Goal: Task Accomplishment & Management: Use online tool/utility

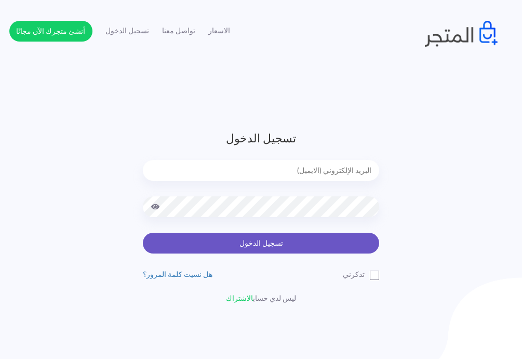
type input "express.laptop@outlook.com"
click at [257, 239] on button "تسجيل الدخول" at bounding box center [261, 243] width 236 height 21
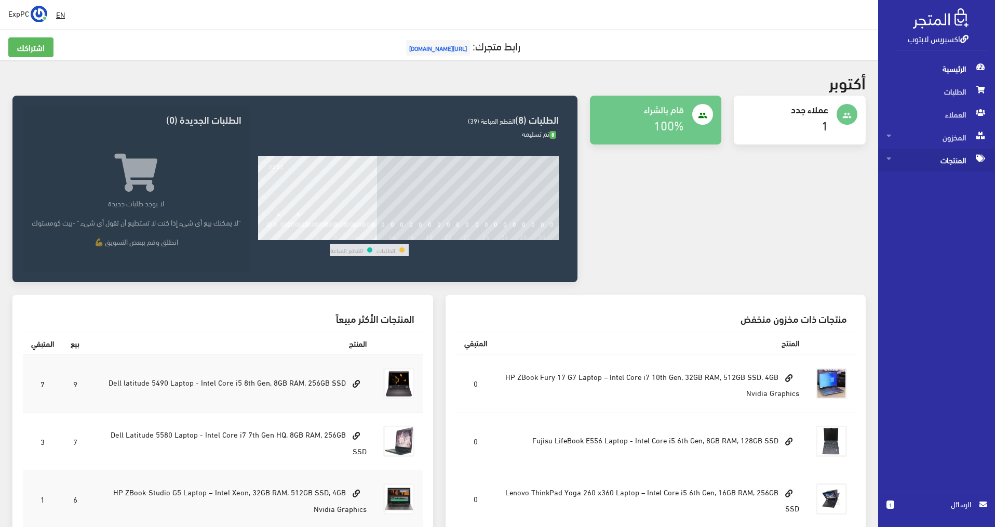
click at [527, 164] on span "المنتجات" at bounding box center [937, 160] width 100 height 23
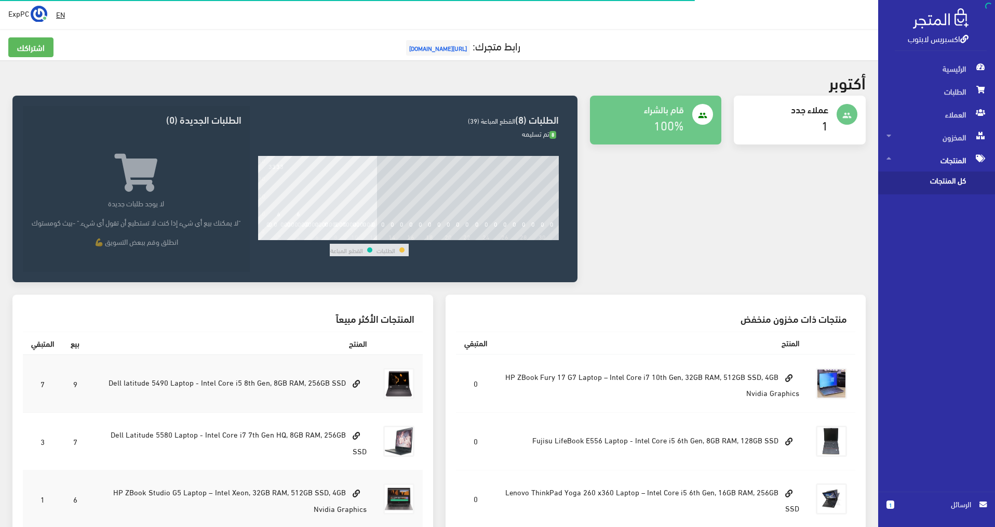
click at [527, 177] on span "كل المنتجات" at bounding box center [926, 182] width 79 height 23
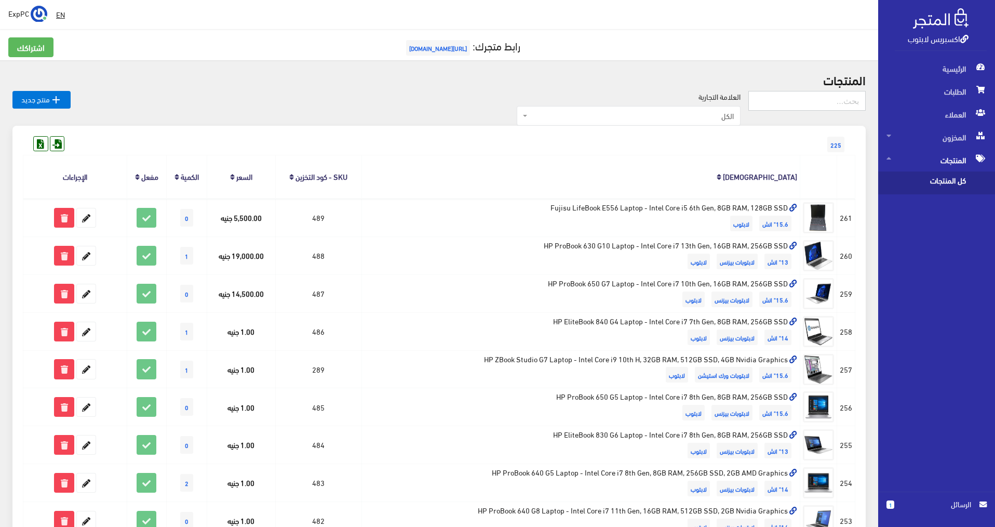
click at [527, 101] on input "text" at bounding box center [807, 101] width 117 height 20
type input "199"
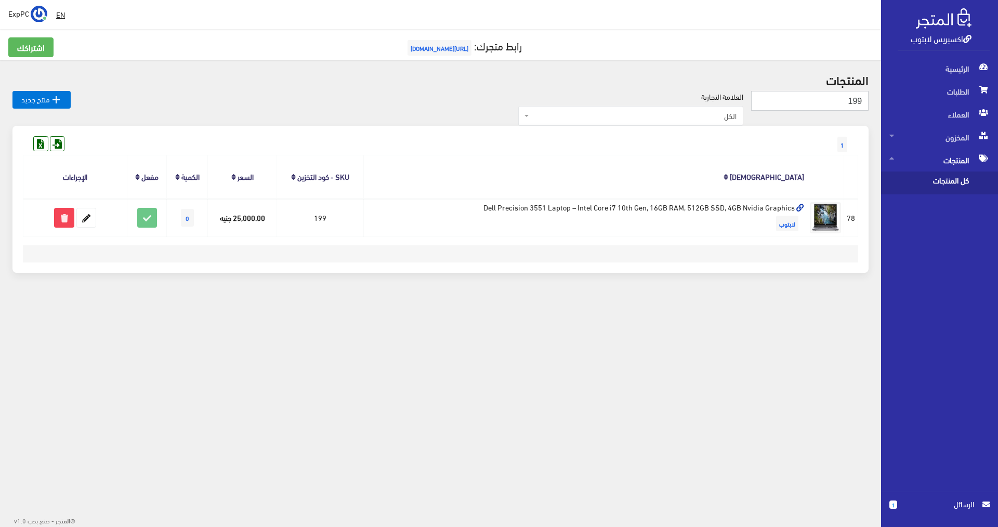
drag, startPoint x: 857, startPoint y: 98, endPoint x: 869, endPoint y: 98, distance: 11.9
click at [869, 98] on div "المنتجات 199  منتج جديد العلامة التجارية الكل Dell ThinkPad HP (Hewlett-Packar…" at bounding box center [440, 178] width 881 height 237
type input "194"
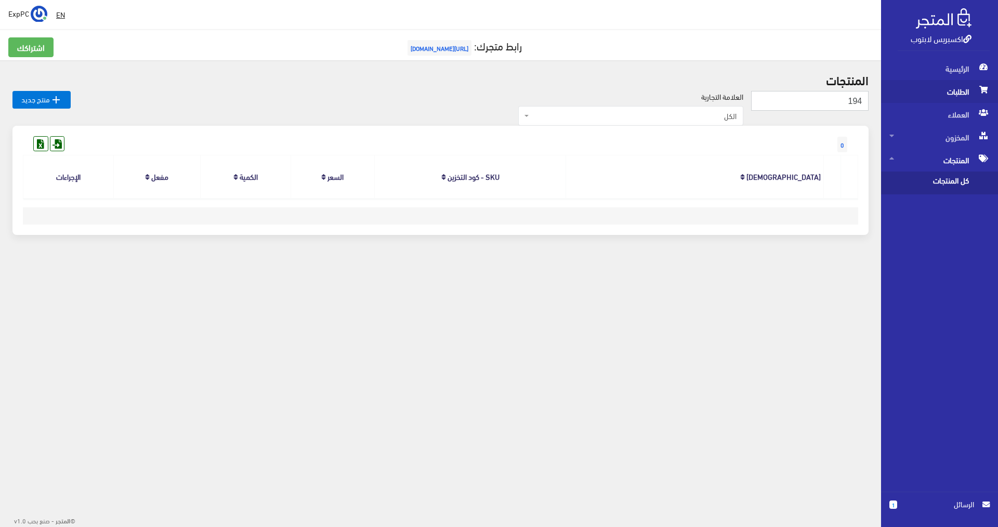
drag, startPoint x: 832, startPoint y: 100, endPoint x: 962, endPoint y: 99, distance: 129.9
click at [962, 99] on div "اكسبريس لابتوب الرئيسية الطلبات العملاء 1" at bounding box center [499, 146] width 998 height 293
type input "188"
